Goal: Task Accomplishment & Management: Manage account settings

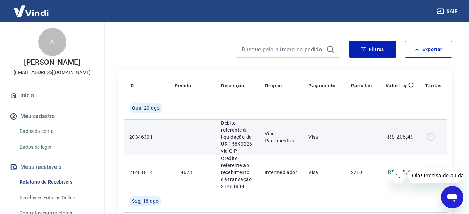
scroll to position [46, 0]
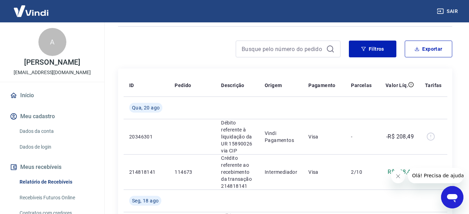
click at [400, 175] on icon "Fechar mensagem da empresa" at bounding box center [398, 176] width 6 height 6
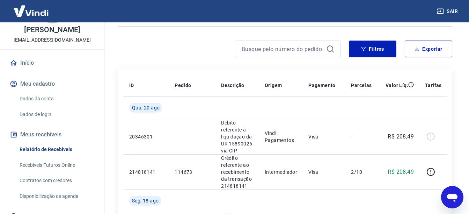
scroll to position [35, 0]
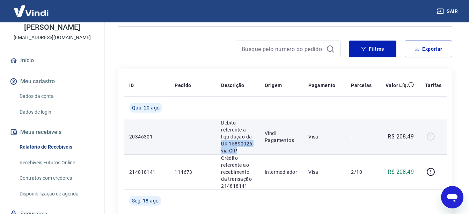
drag, startPoint x: 220, startPoint y: 142, endPoint x: 246, endPoint y: 149, distance: 26.1
click at [246, 149] on p "Débito referente à liquidação da UR 15890026 via CIP" at bounding box center [237, 136] width 32 height 35
drag, startPoint x: 246, startPoint y: 149, endPoint x: 258, endPoint y: 150, distance: 12.6
click at [258, 150] on td "Débito referente à liquidação da UR 15890026 via CIP" at bounding box center [238, 136] width 44 height 35
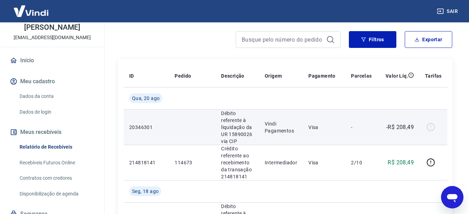
scroll to position [70, 0]
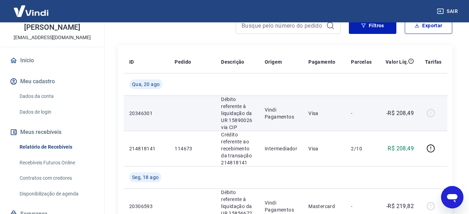
click at [430, 112] on div at bounding box center [433, 113] width 17 height 11
click at [430, 111] on div at bounding box center [433, 113] width 17 height 11
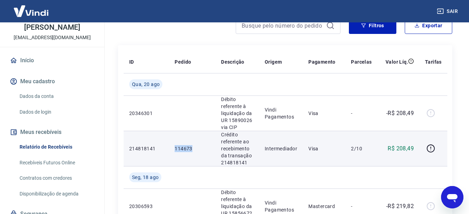
drag, startPoint x: 180, startPoint y: 145, endPoint x: 172, endPoint y: 145, distance: 7.7
click at [172, 145] on td "114673" at bounding box center [192, 148] width 46 height 35
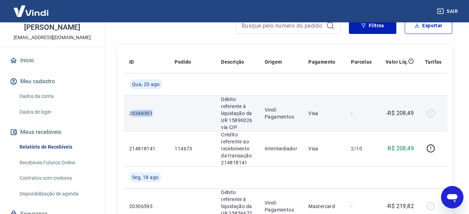
drag, startPoint x: 172, startPoint y: 145, endPoint x: 132, endPoint y: 107, distance: 55.1
click at [132, 107] on td "20346301" at bounding box center [146, 112] width 45 height 35
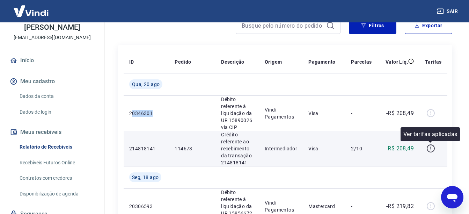
click at [431, 147] on icon "button" at bounding box center [431, 148] width 9 height 9
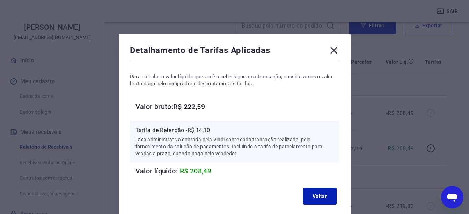
click at [333, 48] on icon at bounding box center [333, 50] width 11 height 11
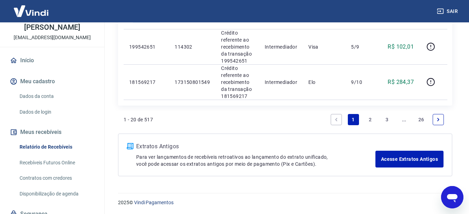
scroll to position [985, 0]
click at [389, 117] on link "3" at bounding box center [387, 118] width 11 height 11
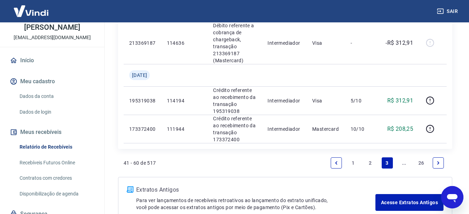
scroll to position [771, 0]
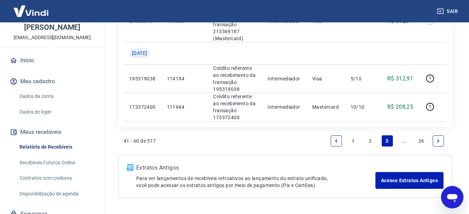
click at [437, 143] on icon "Next page" at bounding box center [438, 140] width 5 height 5
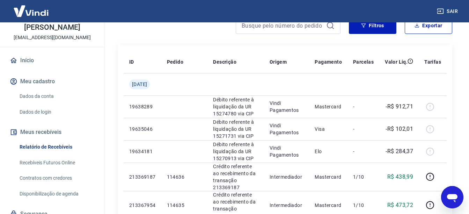
scroll to position [701, 0]
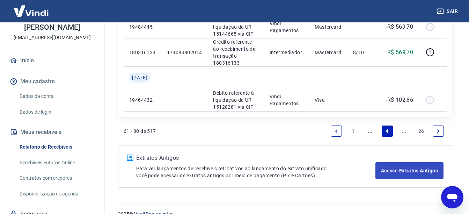
click at [440, 130] on icon "Next page" at bounding box center [438, 131] width 5 height 5
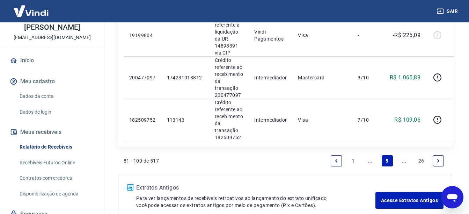
scroll to position [1016, 0]
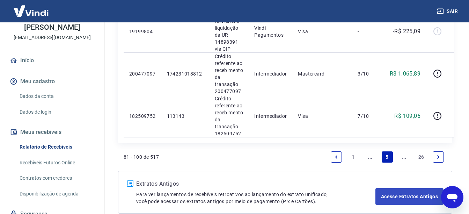
click at [442, 157] on link "Next page" at bounding box center [438, 156] width 11 height 11
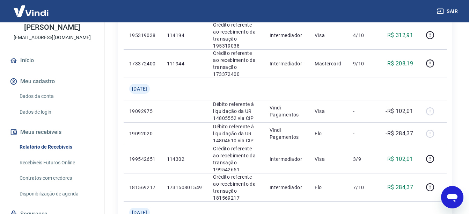
scroll to position [246, 0]
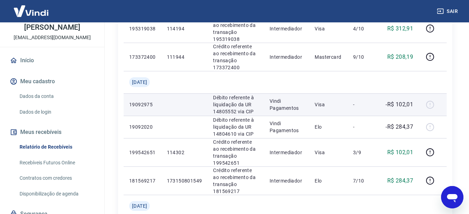
drag, startPoint x: 219, startPoint y: 92, endPoint x: 224, endPoint y: 95, distance: 6.4
drag, startPoint x: 224, startPoint y: 95, endPoint x: 239, endPoint y: 99, distance: 14.7
click at [234, 99] on p "Débito referente à liquidação da UR 14805552 via CIP" at bounding box center [235, 104] width 45 height 21
click at [250, 107] on p "Débito referente à liquidação da UR 14805552 via CIP" at bounding box center [235, 104] width 45 height 21
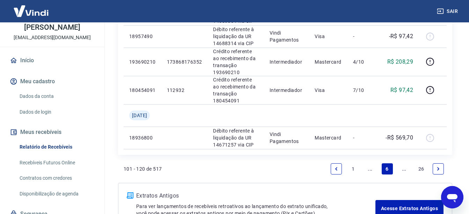
scroll to position [729, 0]
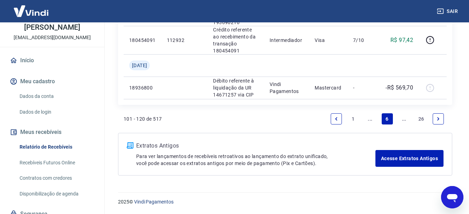
click at [442, 118] on link "Next page" at bounding box center [438, 118] width 11 height 11
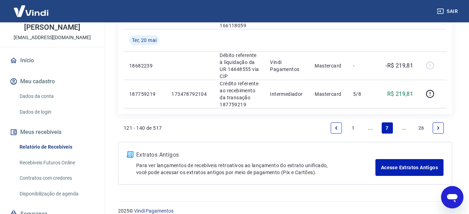
scroll to position [800, 0]
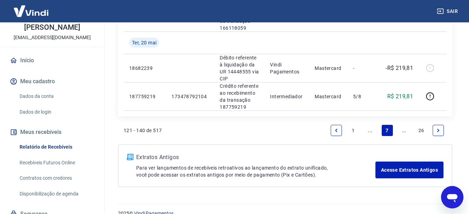
click at [436, 128] on icon "Next page" at bounding box center [438, 130] width 5 height 5
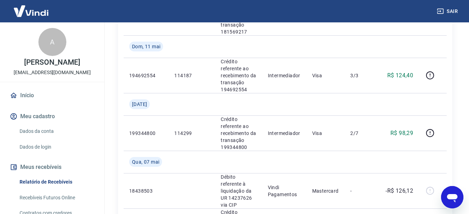
scroll to position [843, 0]
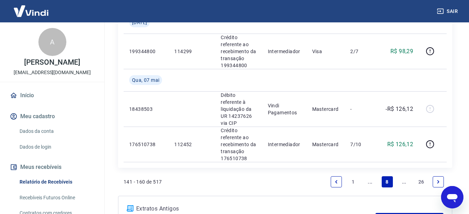
click at [441, 176] on link "Next page" at bounding box center [438, 181] width 11 height 11
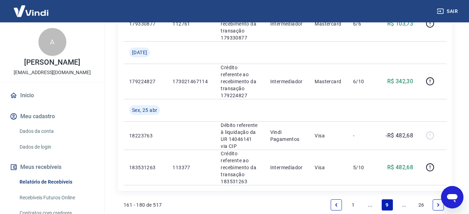
scroll to position [767, 0]
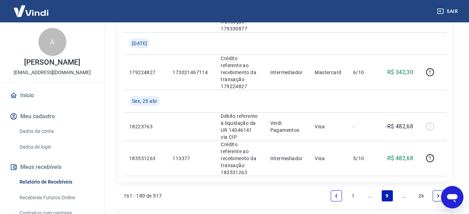
click at [442, 190] on link "Next page" at bounding box center [438, 195] width 11 height 11
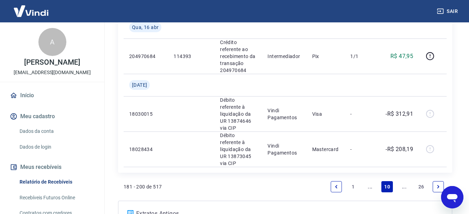
scroll to position [847, 0]
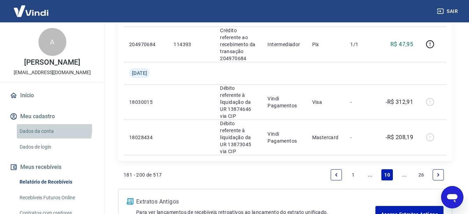
click at [46, 136] on link "Dados da conta" at bounding box center [56, 131] width 79 height 14
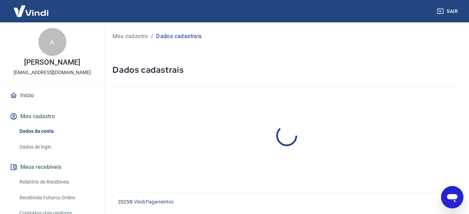
select select "DF"
select select "business"
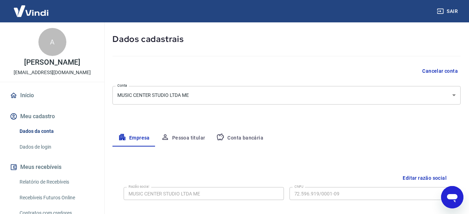
scroll to position [35, 0]
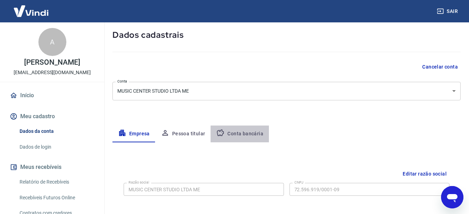
click at [241, 136] on button "Conta bancária" at bounding box center [240, 133] width 58 height 17
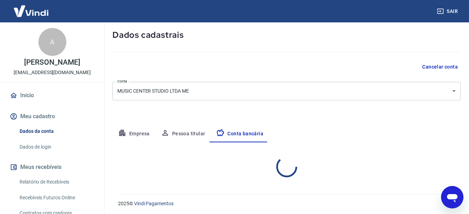
select select "1"
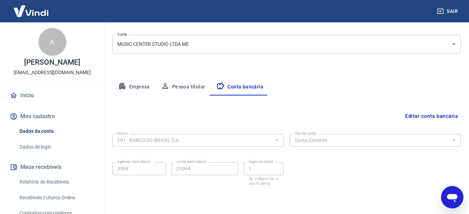
scroll to position [104, 0]
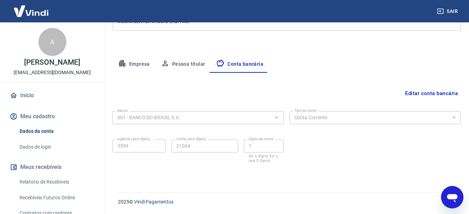
click at [157, 147] on div "Agência (sem dígito) 3599 Agência (sem dígito) Conta (sem dígito) 21064 Conta (…" at bounding box center [198, 151] width 172 height 28
click at [164, 145] on div "Agência (sem dígito) 3599 Agência (sem dígito) Conta (sem dígito) 21064 Conta (…" at bounding box center [198, 151] width 172 height 28
click at [272, 140] on label "Dígito da conta" at bounding box center [261, 138] width 24 height 5
click at [337, 132] on div "Banco 001 - BANCO DO BRASIL S.A. Banco Tipo de conta Conta Corrente Conta Poupa…" at bounding box center [286, 136] width 348 height 56
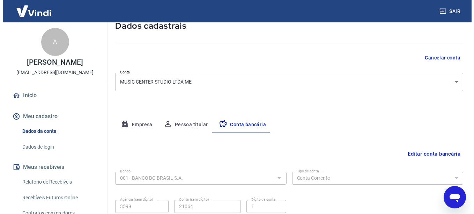
scroll to position [0, 0]
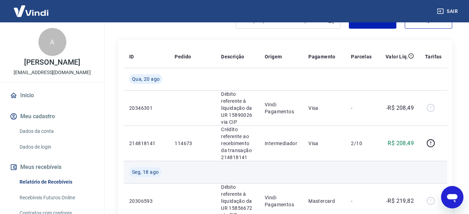
scroll to position [76, 0]
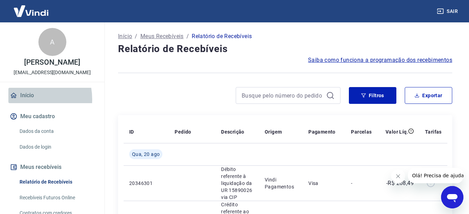
click at [23, 103] on link "Início" at bounding box center [52, 95] width 88 height 15
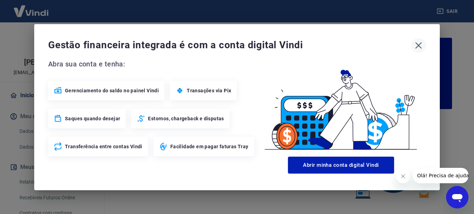
drag, startPoint x: 425, startPoint y: 40, endPoint x: 419, endPoint y: 47, distance: 9.2
click at [421, 45] on div "Gestão financeira integrada é com a conta digital Vindi" at bounding box center [237, 45] width 378 height 15
click at [419, 47] on icon "button" at bounding box center [418, 45] width 11 height 11
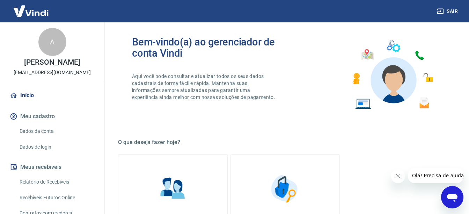
scroll to position [81, 0]
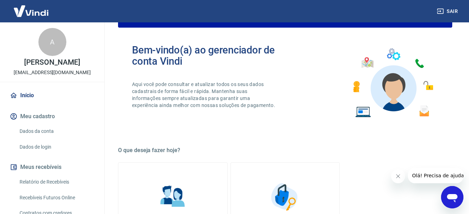
click at [36, 138] on link "Dados da conta" at bounding box center [56, 131] width 79 height 14
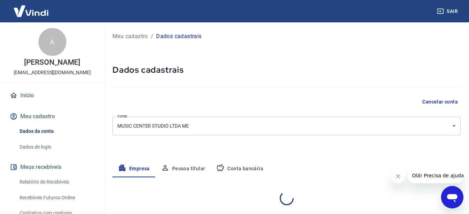
select select "DF"
select select "business"
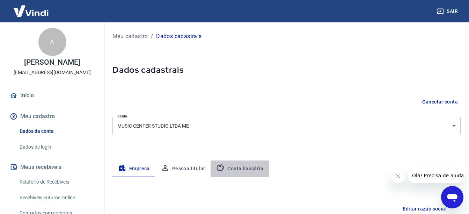
click at [235, 170] on button "Conta bancária" at bounding box center [240, 168] width 58 height 17
select select "1"
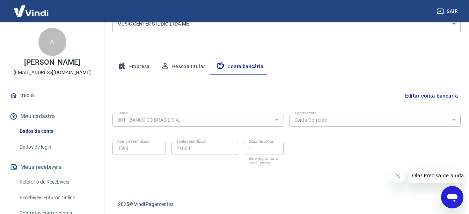
scroll to position [104, 0]
